Goal: Check status: Check status

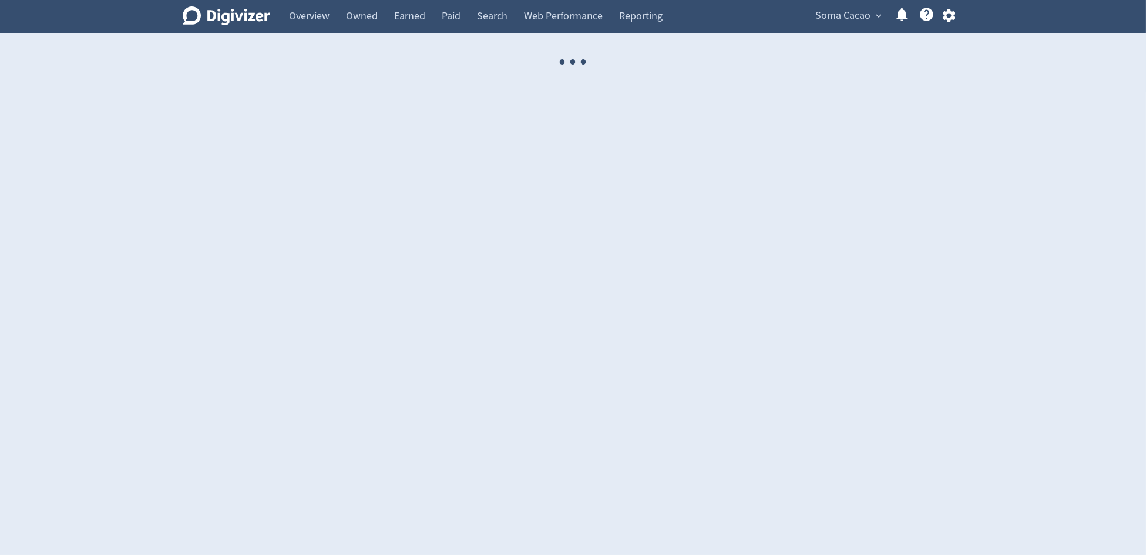
select select "USER"
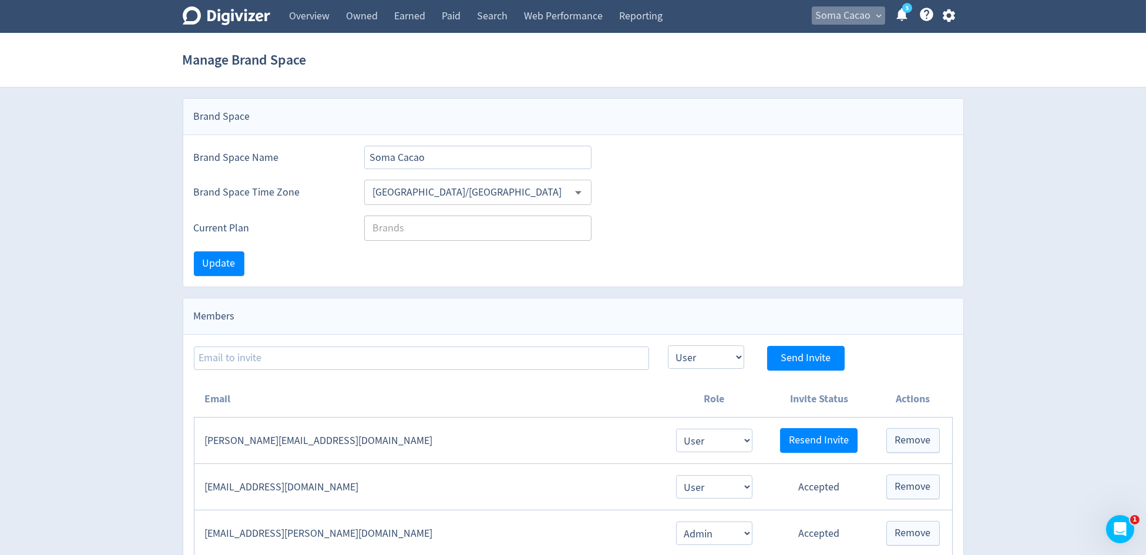
click at [823, 22] on span "Soma Cacao" at bounding box center [843, 15] width 55 height 19
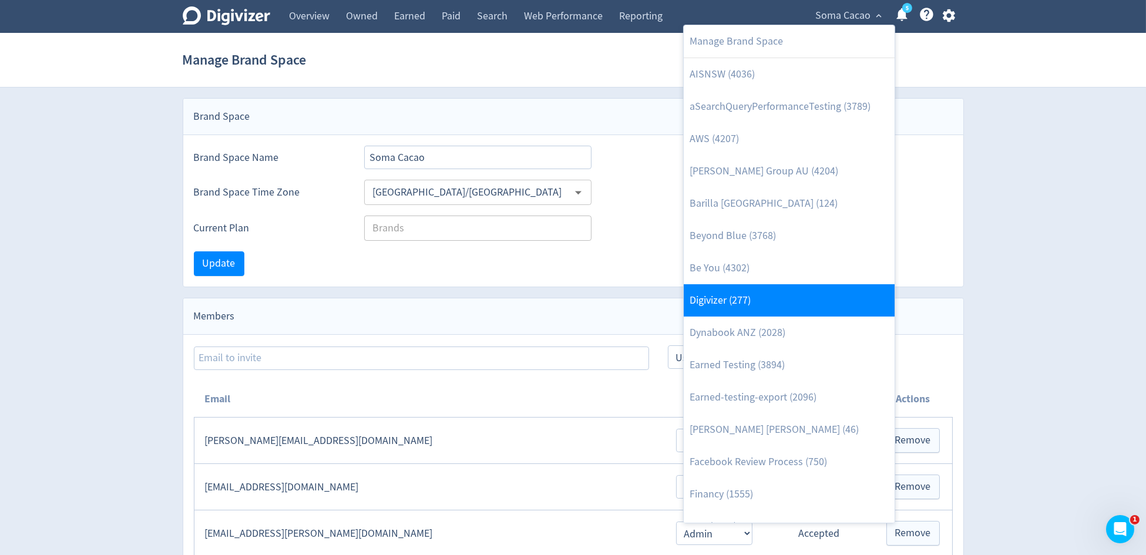
click at [779, 291] on link "Digivizer (277)" at bounding box center [789, 300] width 211 height 32
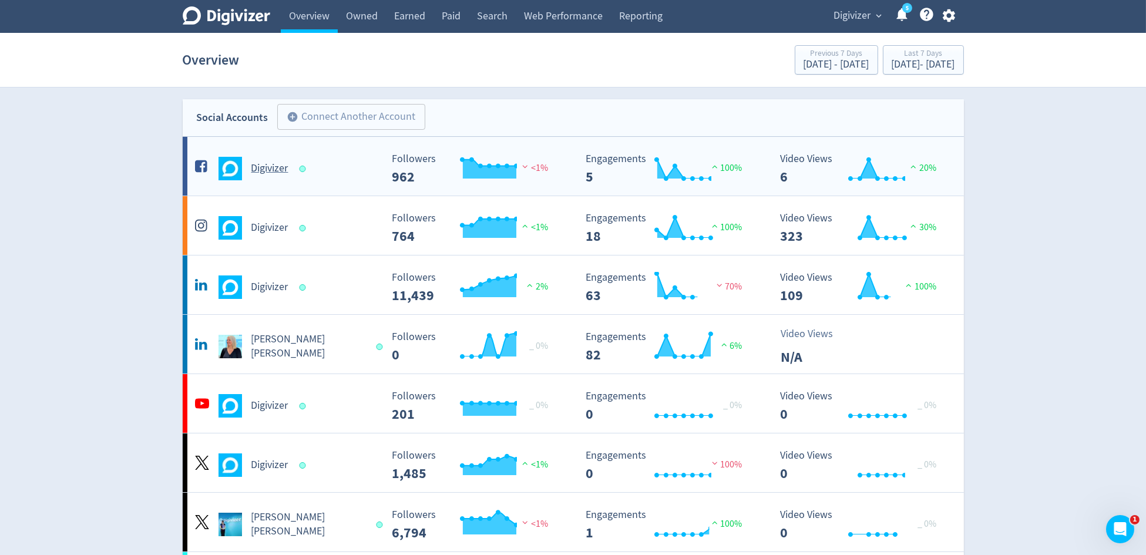
click at [294, 177] on div "Digivizer" at bounding box center [287, 168] width 190 height 23
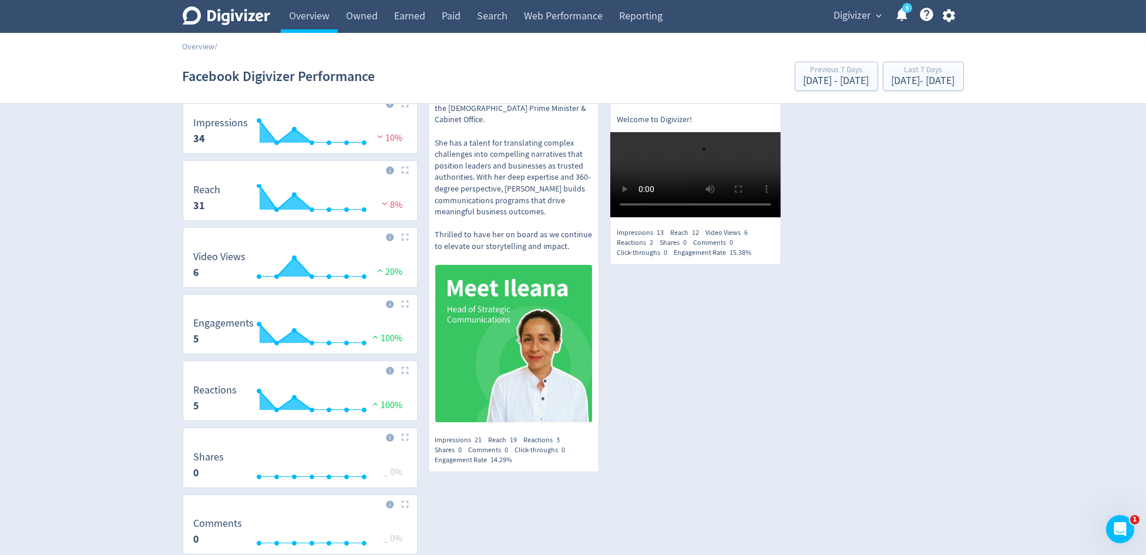
scroll to position [254, 0]
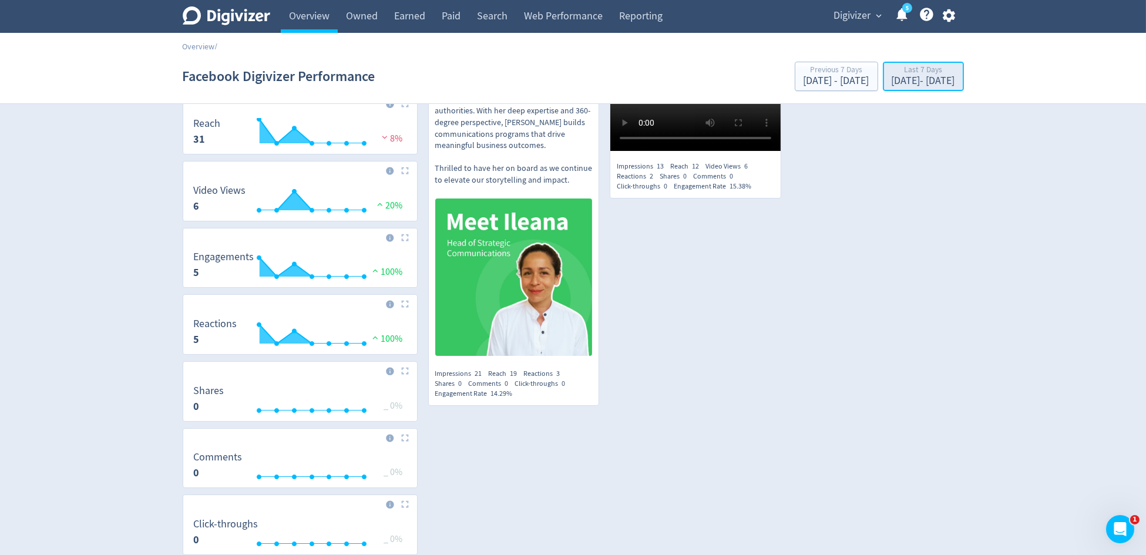
click at [892, 80] on div "Sep 16, 2025 - Sep 22, 2025" at bounding box center [923, 81] width 63 height 11
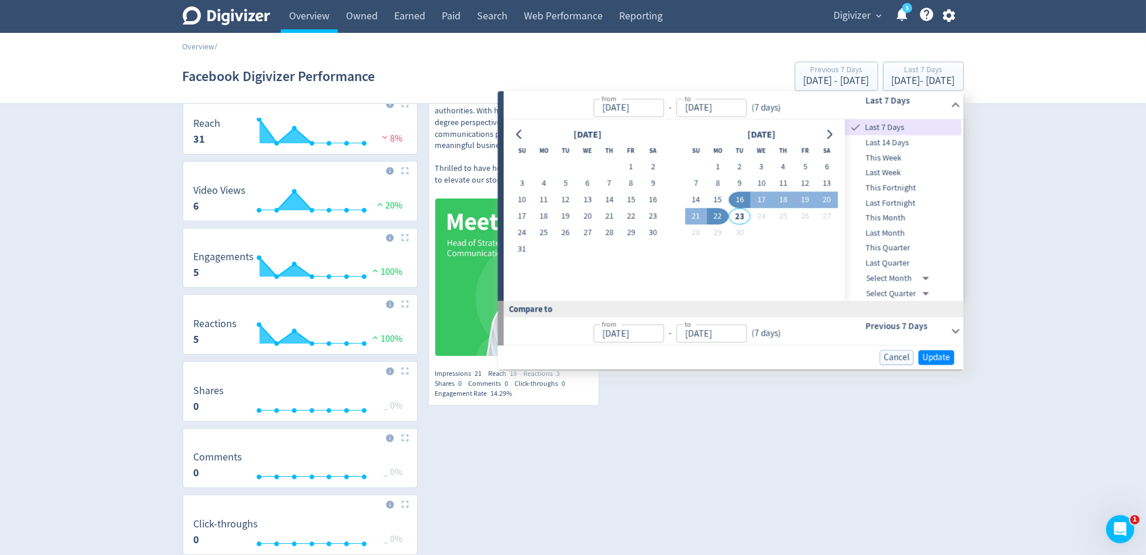
click at [898, 259] on span "Last Quarter" at bounding box center [903, 263] width 116 height 13
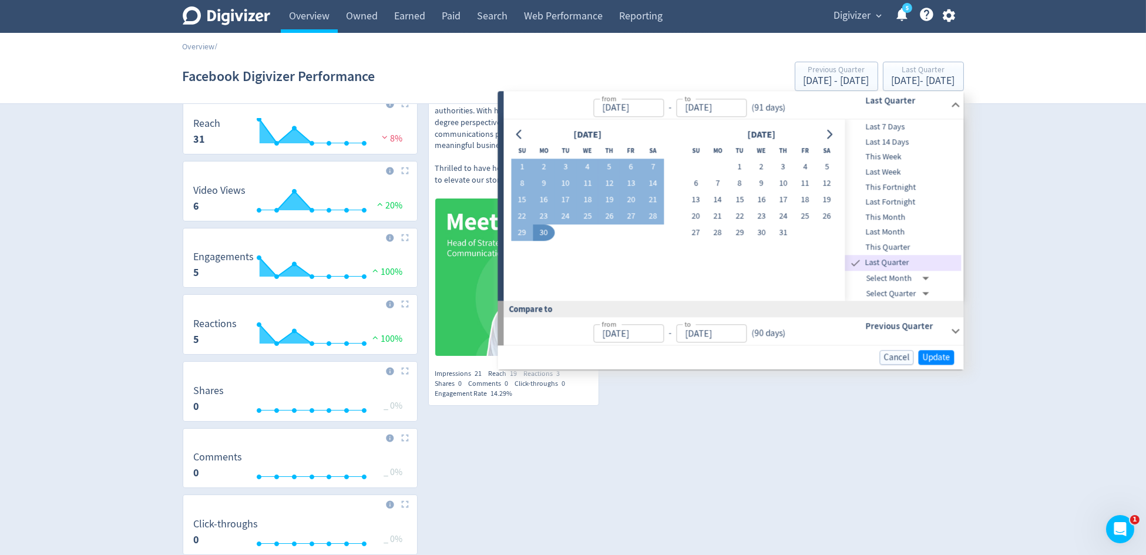
type input "Apr 01, 2025"
type input "Jun 30, 2025"
type input "Jan 01, 2025"
type input "Mar 31, 2025"
click at [932, 350] on button "Update" at bounding box center [936, 357] width 36 height 15
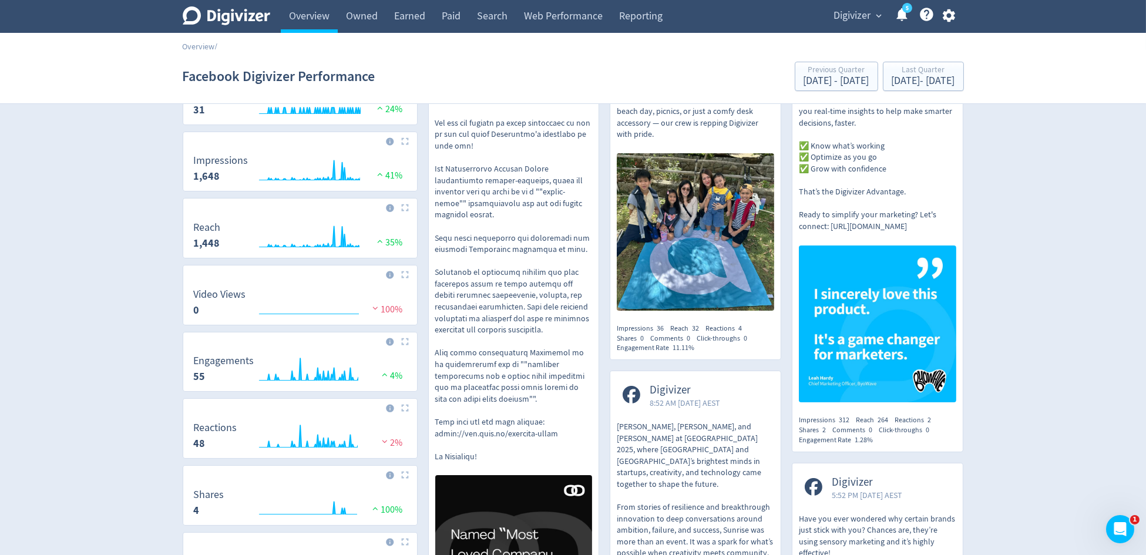
scroll to position [258, 0]
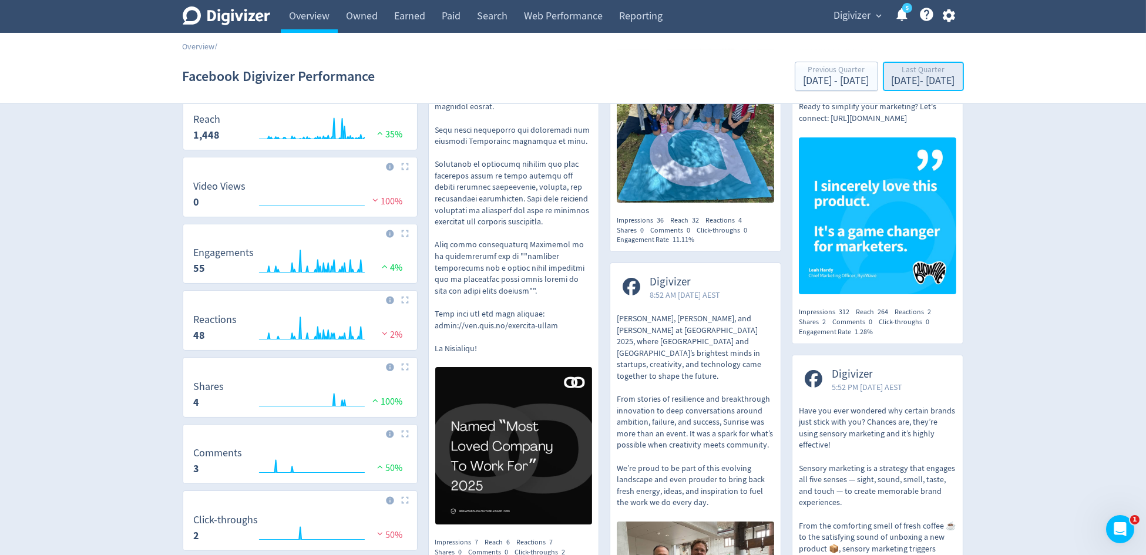
click at [918, 72] on div "Last Quarter" at bounding box center [923, 71] width 63 height 10
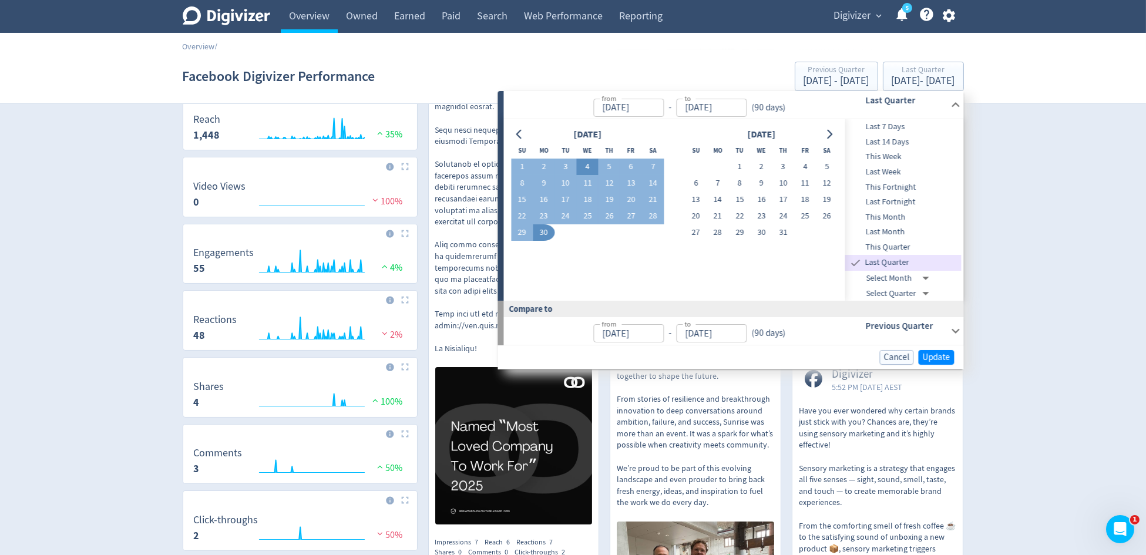
click at [591, 166] on button "4" at bounding box center [588, 167] width 22 height 16
type input "Jun 04, 2025"
click at [591, 166] on button "4" at bounding box center [588, 167] width 22 height 16
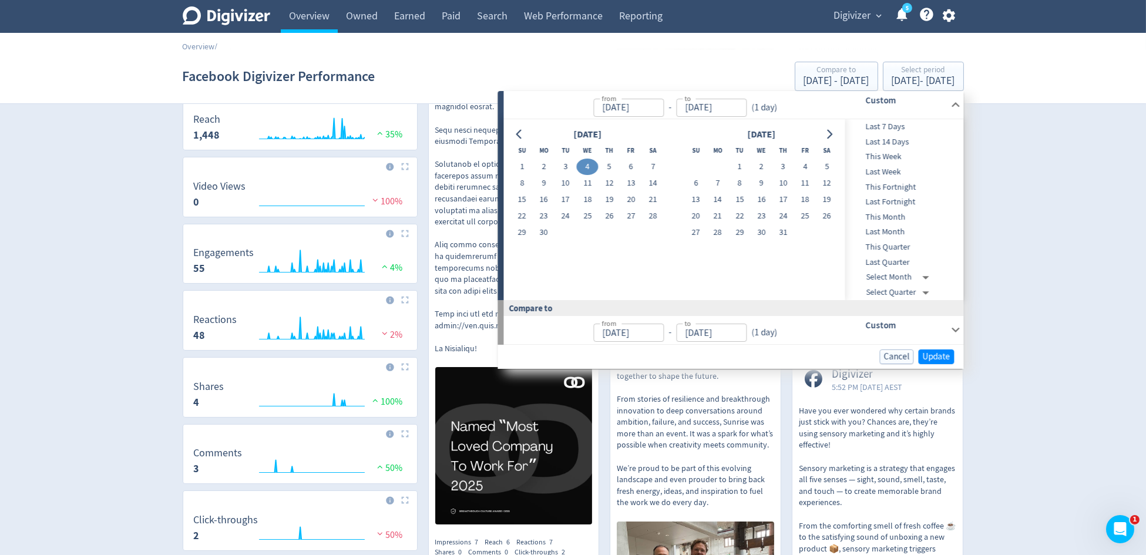
type input "Jun 03, 2025"
click at [939, 354] on span "Update" at bounding box center [936, 356] width 28 height 9
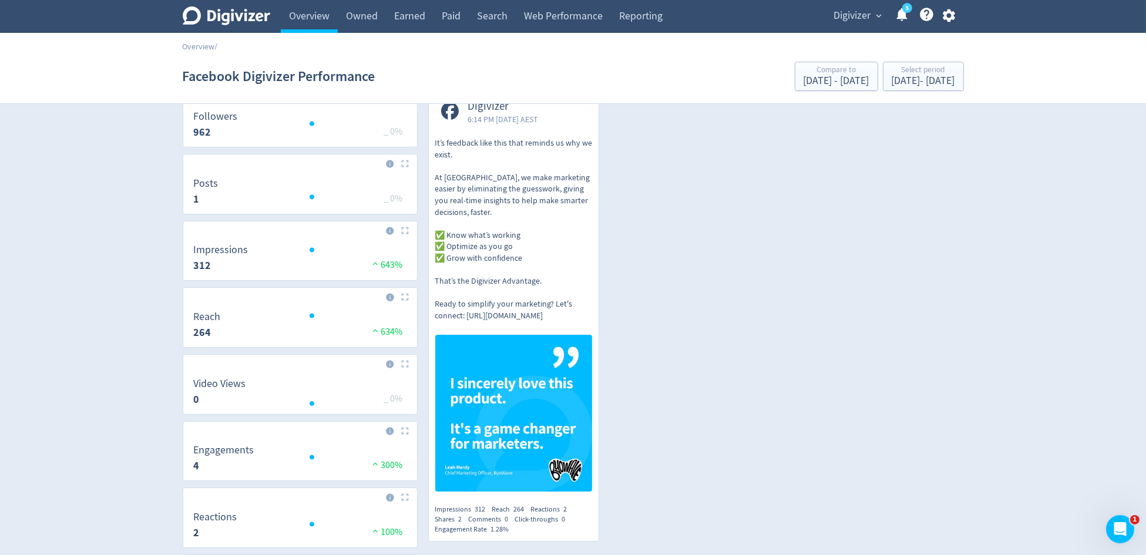
scroll to position [53, 0]
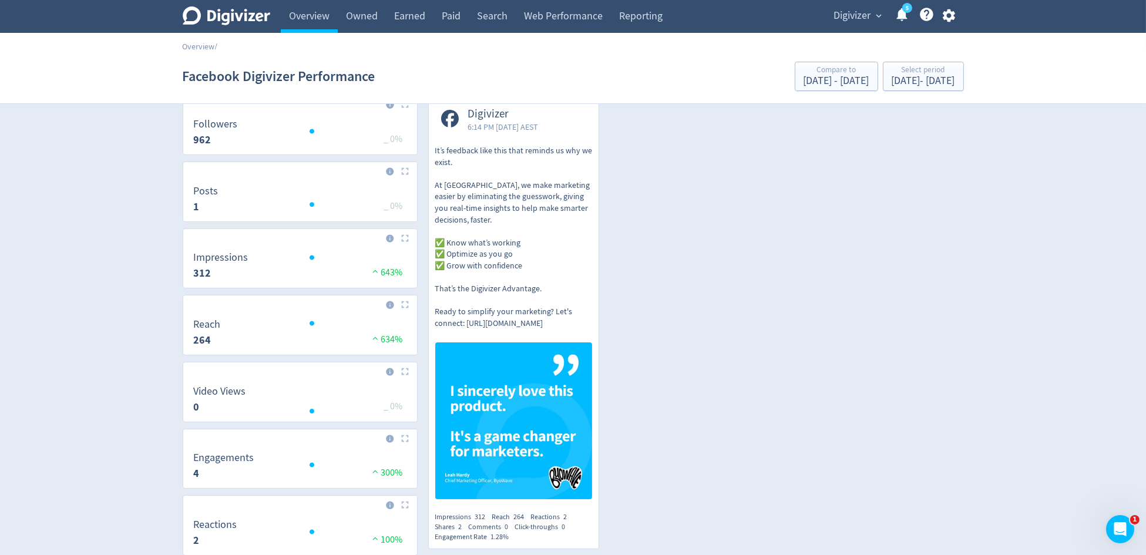
click at [559, 154] on p "It’s feedback like this that reminds us why we exist. At Digivizer, we make mar…" at bounding box center [513, 237] width 157 height 184
click at [295, 20] on link "Overview" at bounding box center [309, 16] width 57 height 33
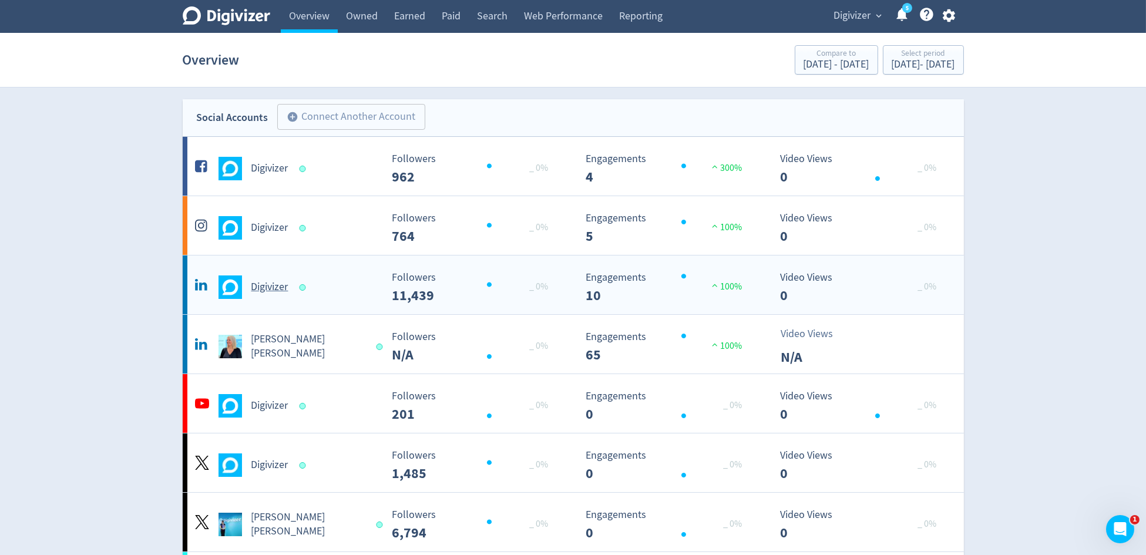
click at [291, 291] on div "Digivizer" at bounding box center [287, 286] width 190 height 23
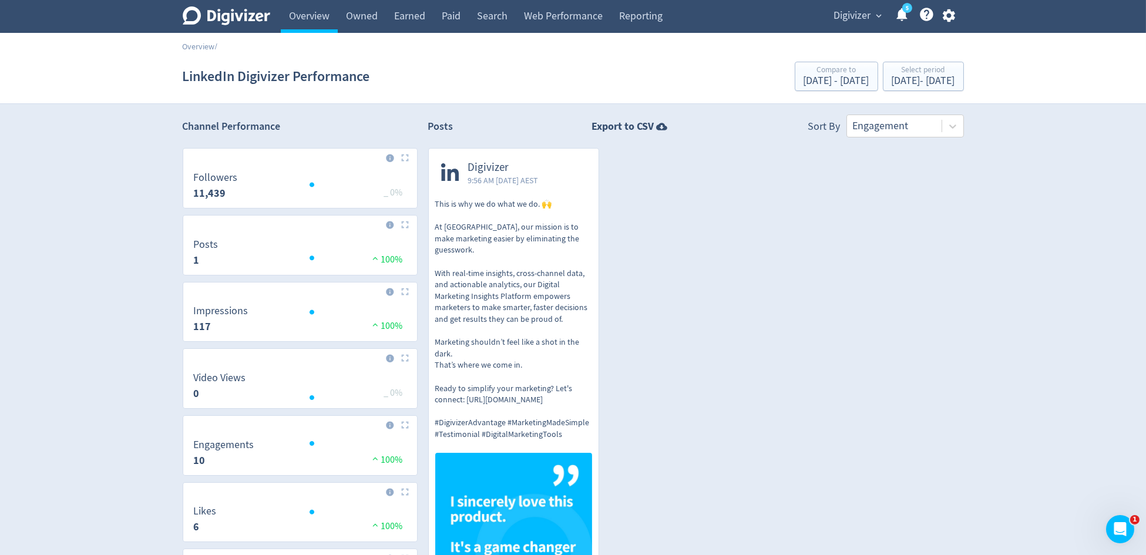
click at [500, 163] on span "Digivizer" at bounding box center [503, 168] width 70 height 14
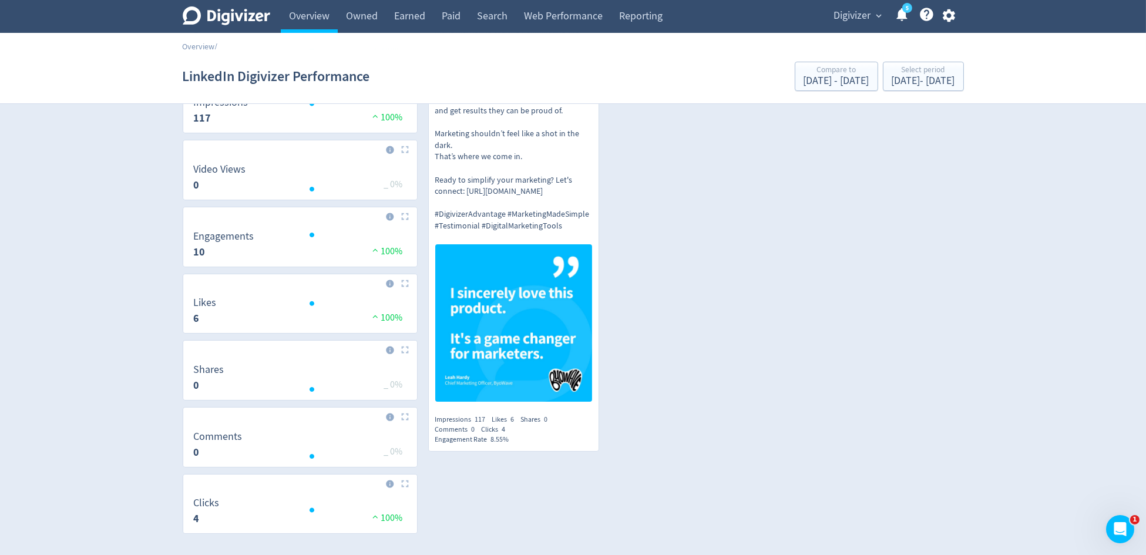
scroll to position [212, 0]
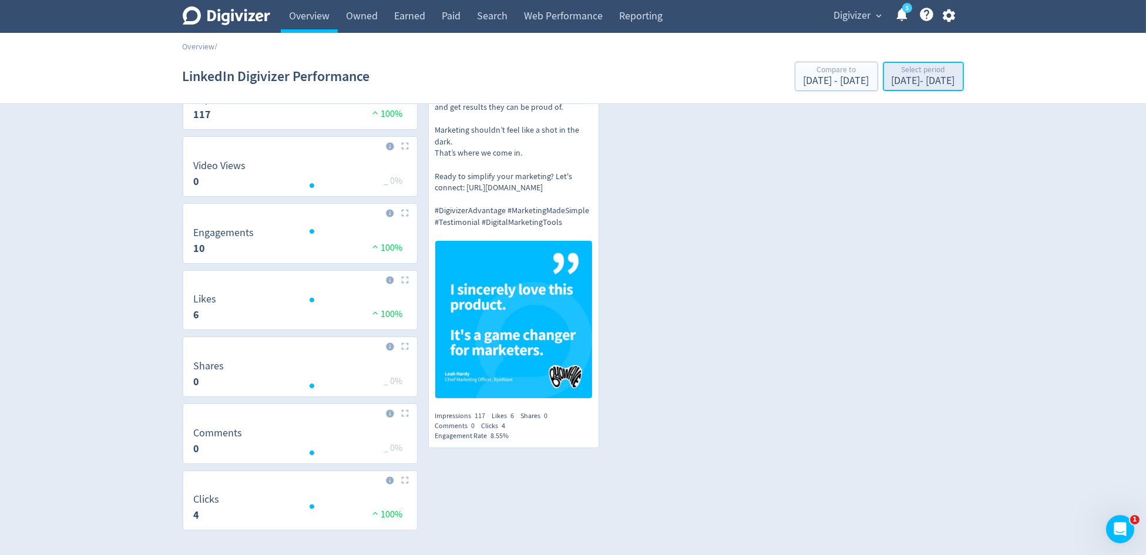
click at [923, 67] on div "Select period" at bounding box center [923, 71] width 63 height 10
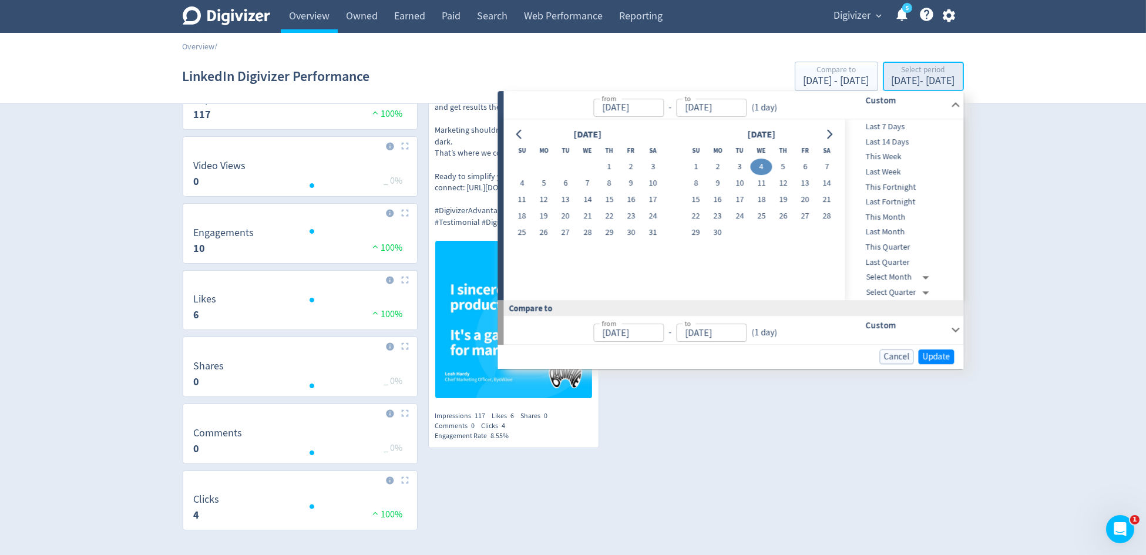
type input "Jun 04, 2025"
type input "Jun 03, 2025"
click at [900, 256] on span "Last Quarter" at bounding box center [903, 262] width 116 height 13
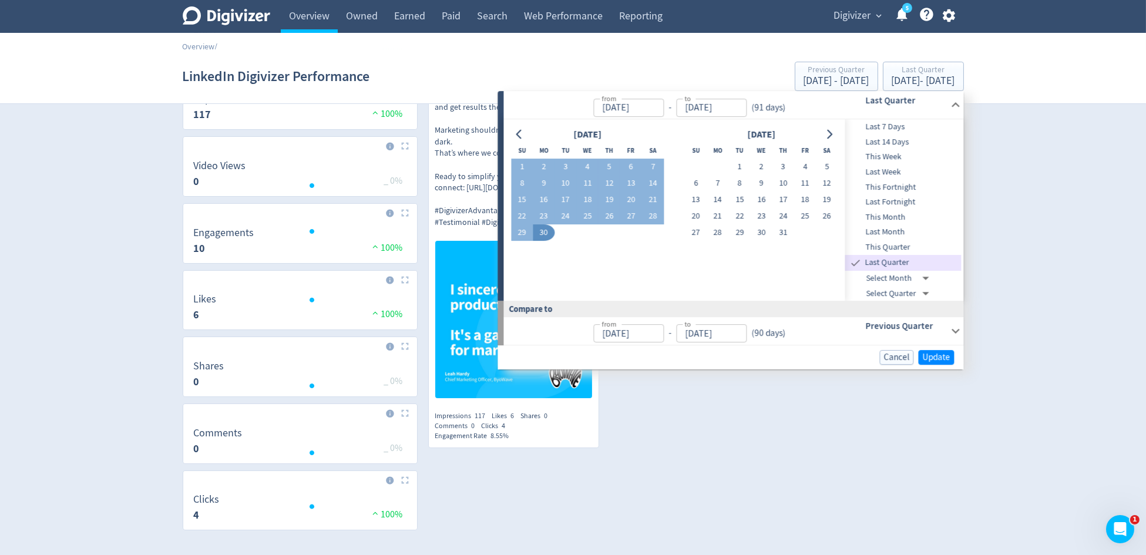
type input "Apr 01, 2025"
type input "Jun 30, 2025"
type input "Jan 01, 2025"
type input "Mar 31, 2025"
click at [935, 360] on span "Update" at bounding box center [936, 357] width 28 height 9
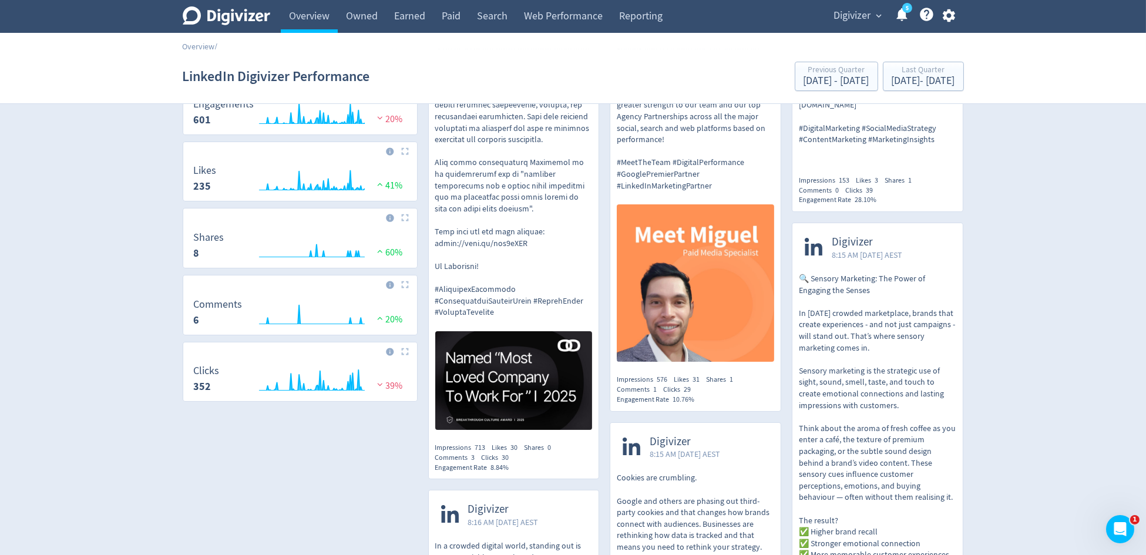
scroll to position [335, 0]
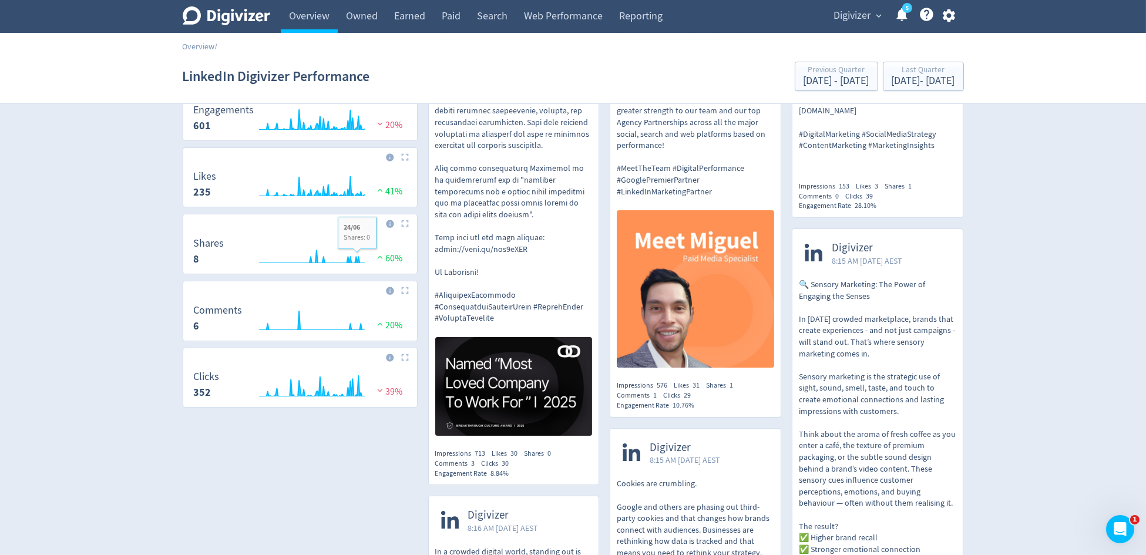
click at [872, 92] on div "LinkedIn Digivizer Performance Previous Quarter Jan 1, 2025 - Mar 31, 2025 Last…" at bounding box center [573, 77] width 781 height 38
click at [892, 80] on div "Apr 1, 2025 - Jun 30, 2025" at bounding box center [923, 81] width 63 height 11
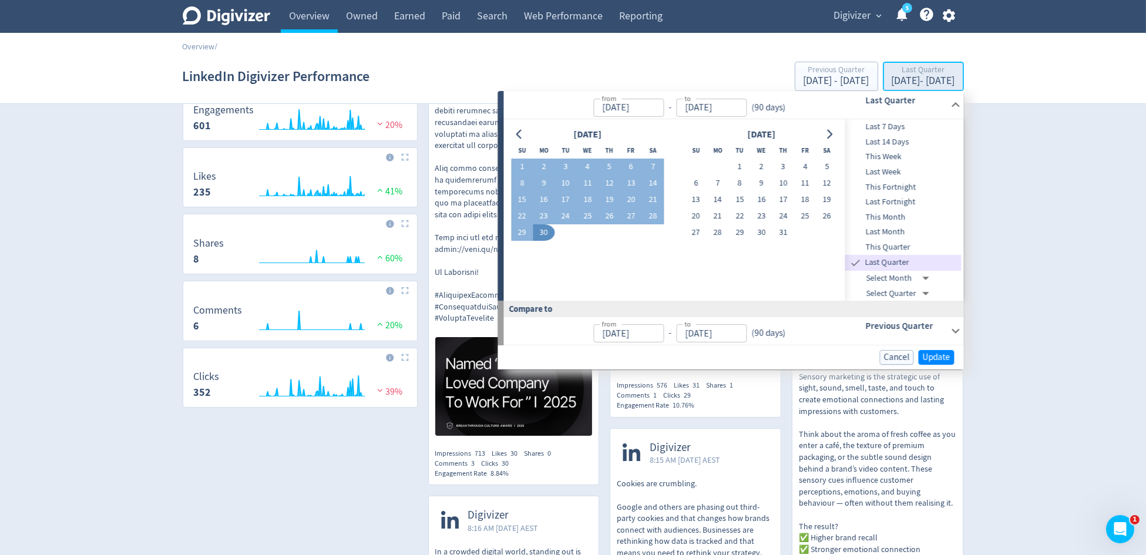
type input "Apr 01, 2025"
type input "Jun 30, 2025"
type input "Jan 01, 2025"
type input "Mar 31, 2025"
click at [550, 201] on button "16" at bounding box center [544, 199] width 22 height 16
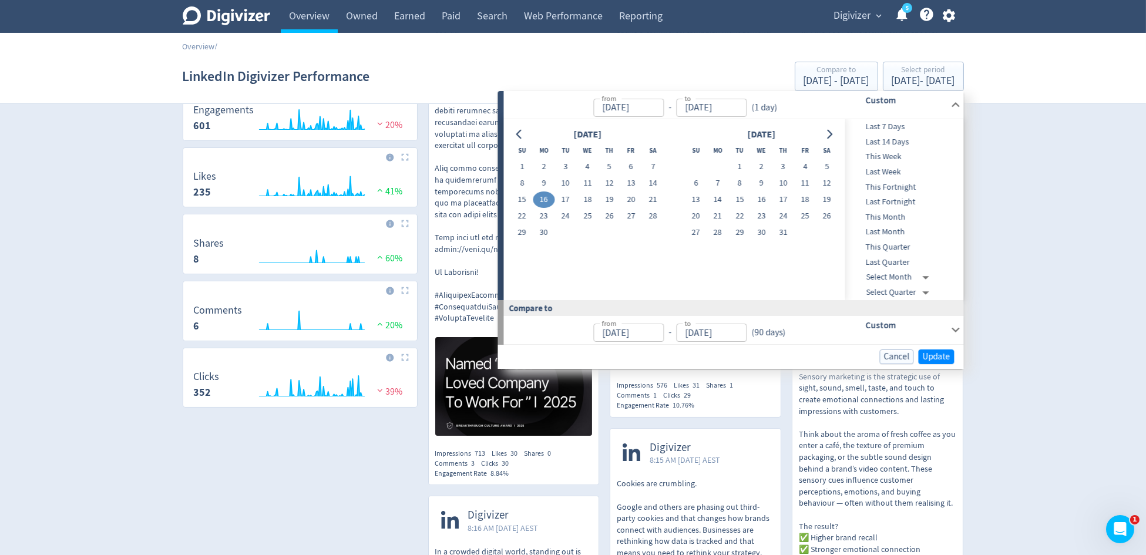
type input "Jun 16, 2025"
click at [550, 201] on button "16" at bounding box center [544, 199] width 22 height 16
type input "Jun 15, 2025"
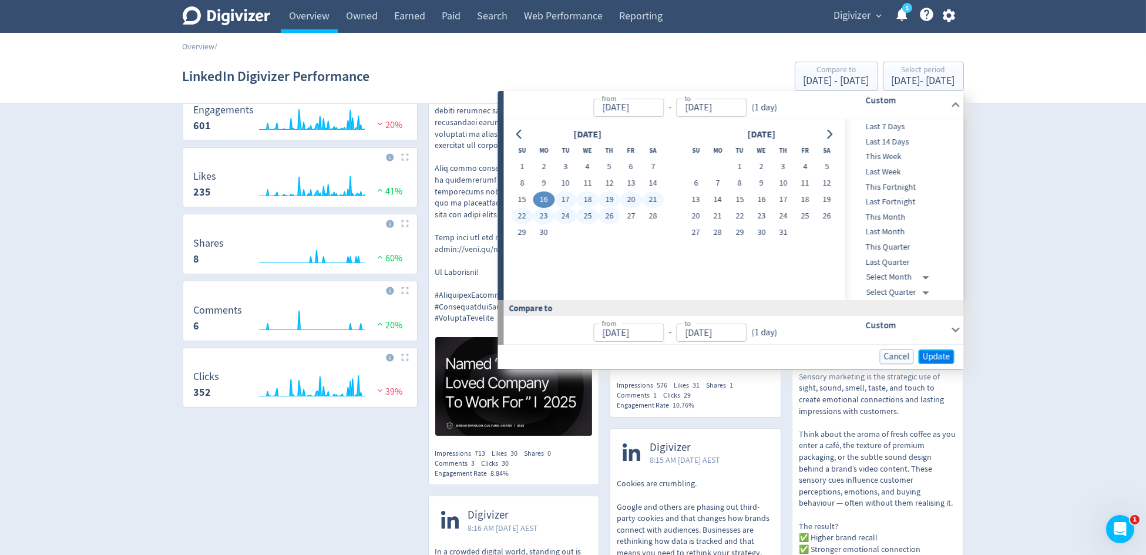
click at [931, 358] on span "Update" at bounding box center [936, 356] width 28 height 9
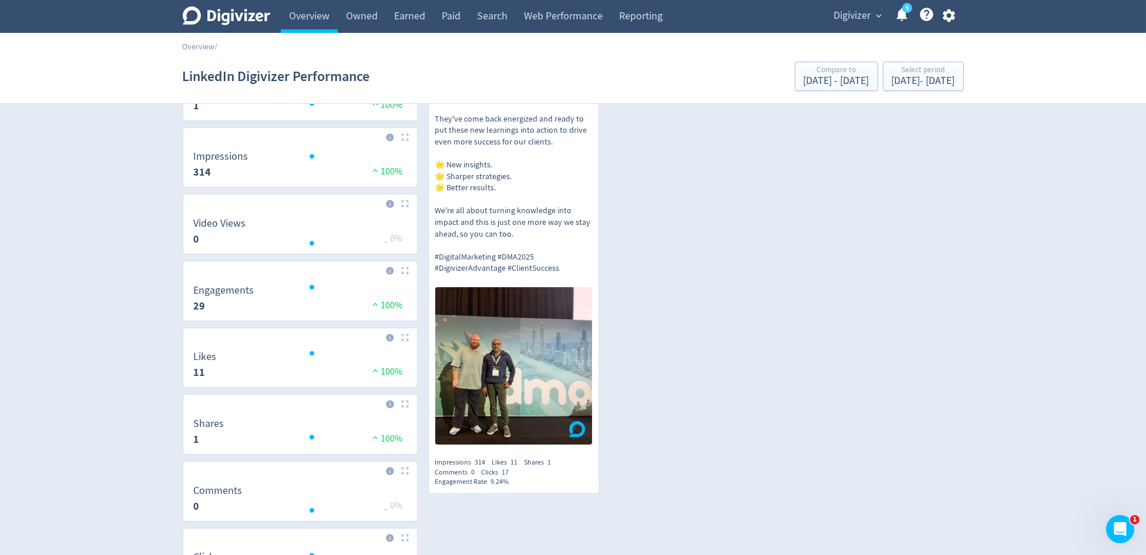
scroll to position [248, 0]
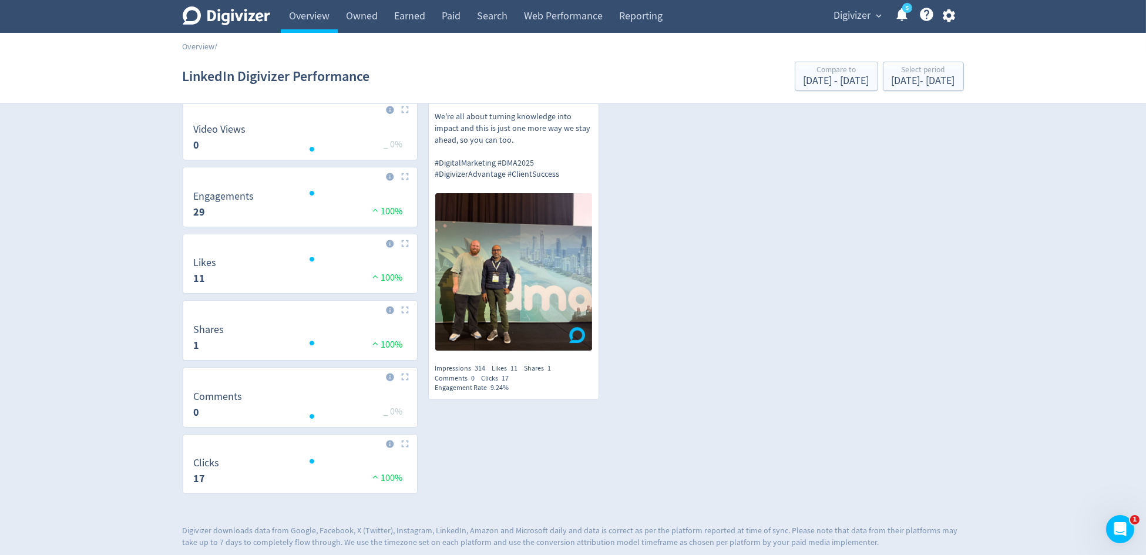
click at [502, 130] on p "Will and Dinesh from our team recently attended the Digital Marketers Australia…" at bounding box center [513, 65] width 157 height 230
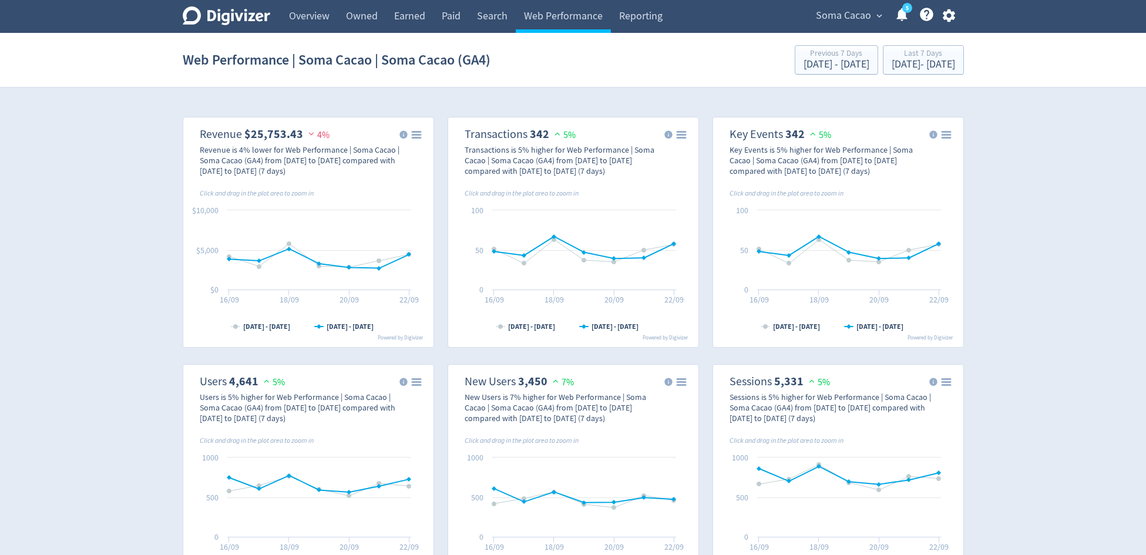
scroll to position [772, 0]
